Goal: Task Accomplishment & Management: Complete application form

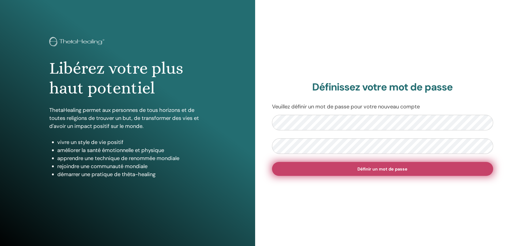
click at [345, 171] on button "Définir un mot de passe" at bounding box center [383, 169] width 222 height 14
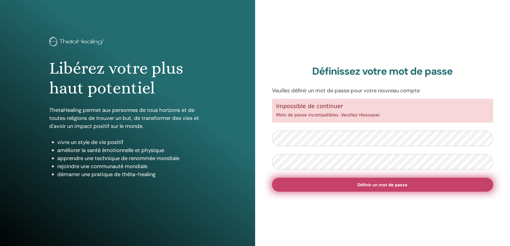
click at [313, 189] on button "Définir un mot de passe" at bounding box center [383, 185] width 222 height 14
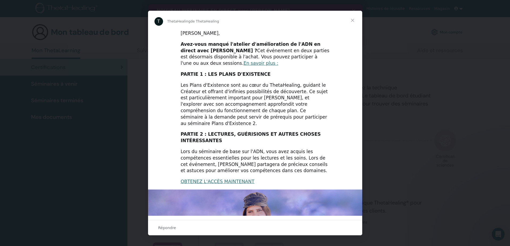
click at [353, 21] on span "Fermer" at bounding box center [352, 20] width 19 height 19
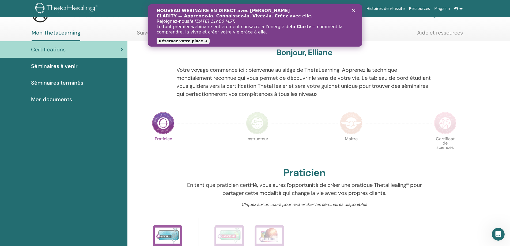
scroll to position [27, 0]
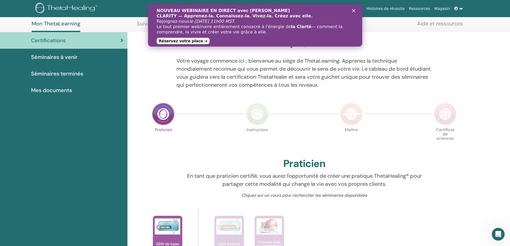
click at [355, 9] on polygon "Fermer" at bounding box center [353, 10] width 3 height 3
